Goal: Transaction & Acquisition: Purchase product/service

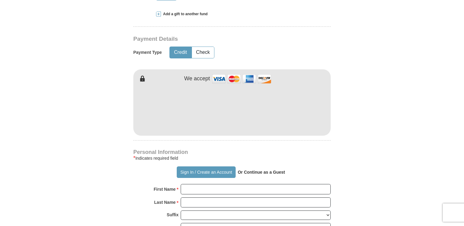
scroll to position [321, 0]
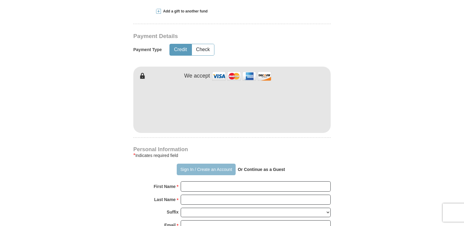
click at [182, 163] on button "Sign In / Create an Account" at bounding box center [206, 169] width 59 height 12
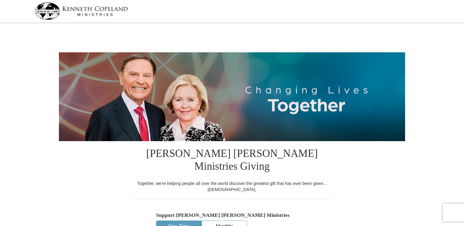
select select "VA"
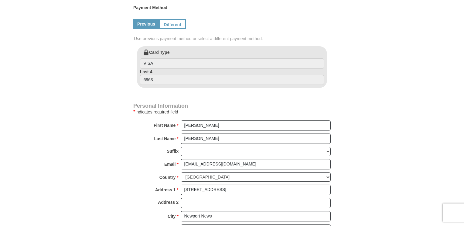
scroll to position [348, 0]
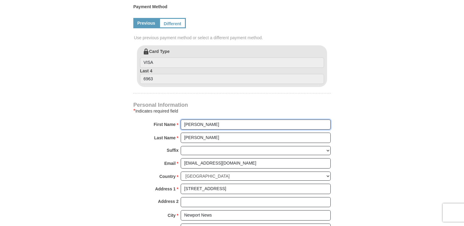
click at [203, 119] on input "Gregory" at bounding box center [256, 124] width 150 height 10
type input "Gregory and Brigitte"
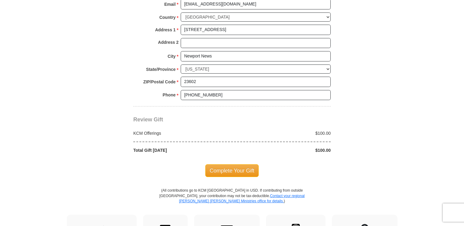
scroll to position [506, 0]
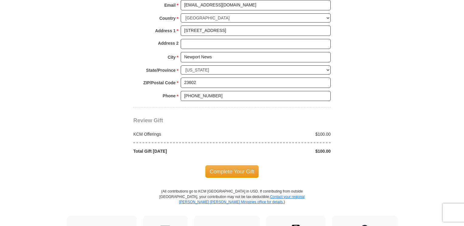
click at [14, 171] on body "Your partnership and giving are transforming lives all around the world. To sow…" at bounding box center [232, 52] width 464 height 1116
click at [241, 165] on span "Complete Your Gift" at bounding box center [232, 171] width 54 height 13
